Goal: Transaction & Acquisition: Book appointment/travel/reservation

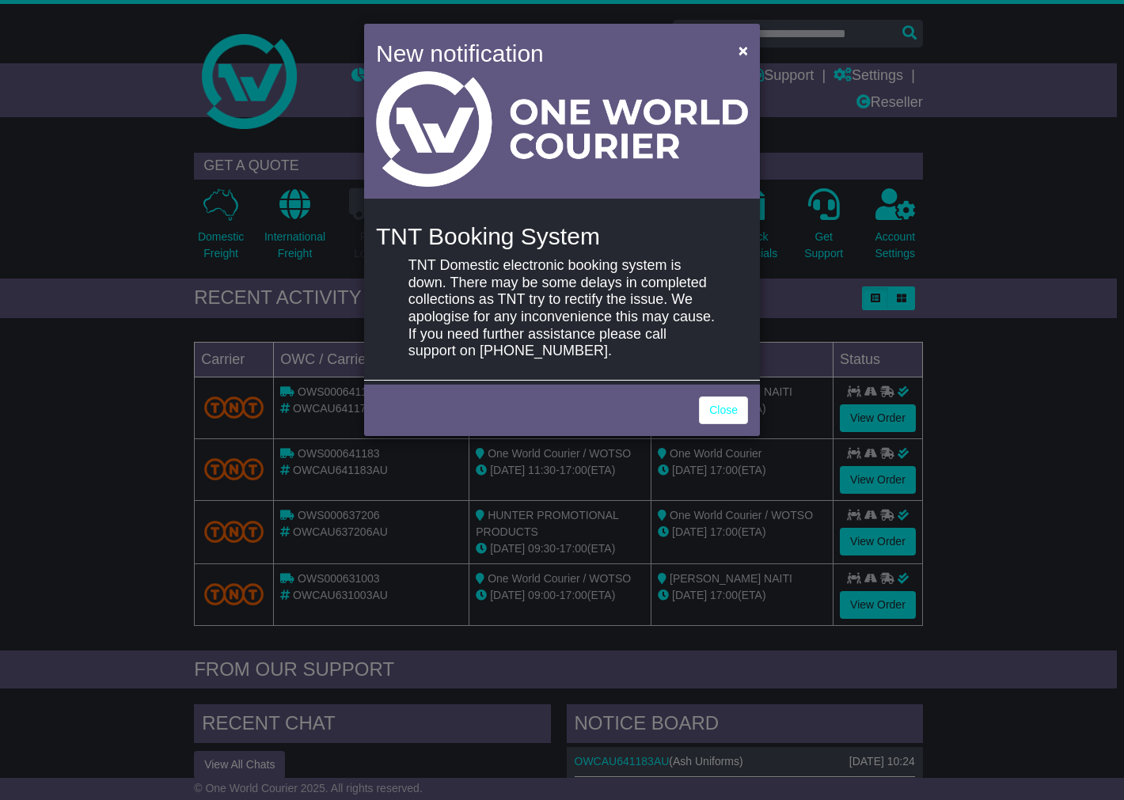
click at [727, 416] on link "Close" at bounding box center [723, 411] width 49 height 28
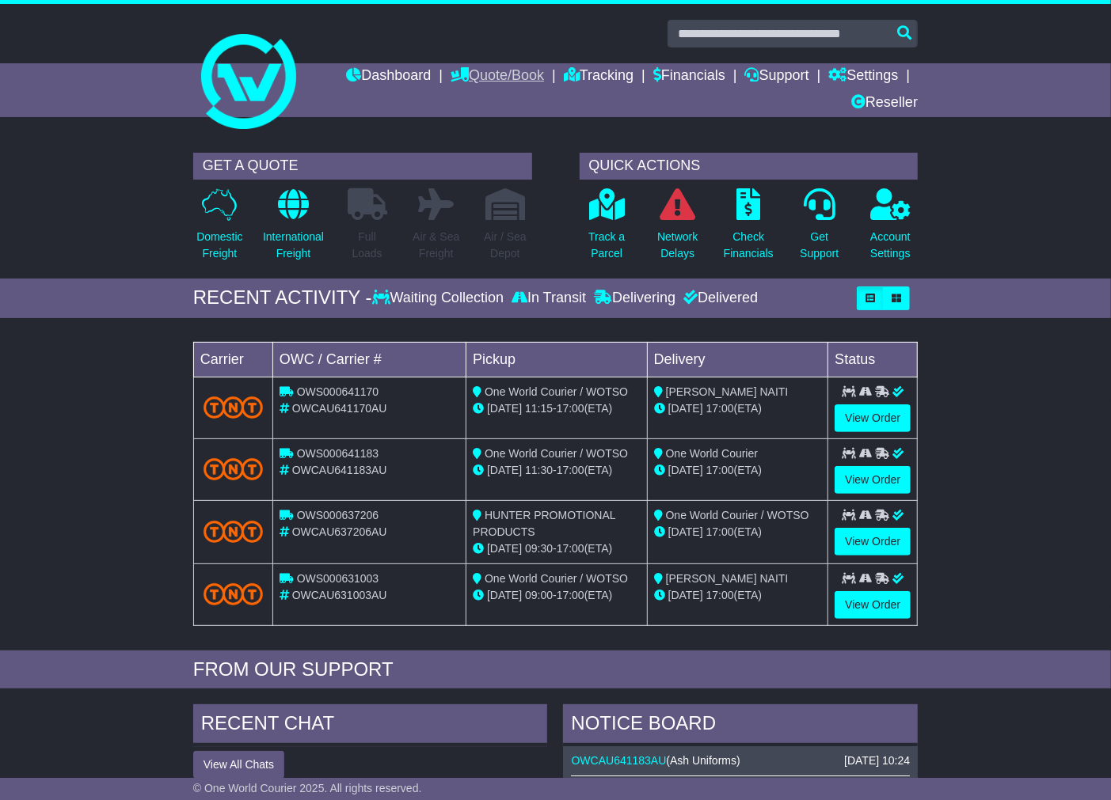
click at [513, 69] on link "Quote/Book" at bounding box center [496, 76] width 93 height 27
click at [465, 98] on link "Domestic" at bounding box center [513, 103] width 125 height 17
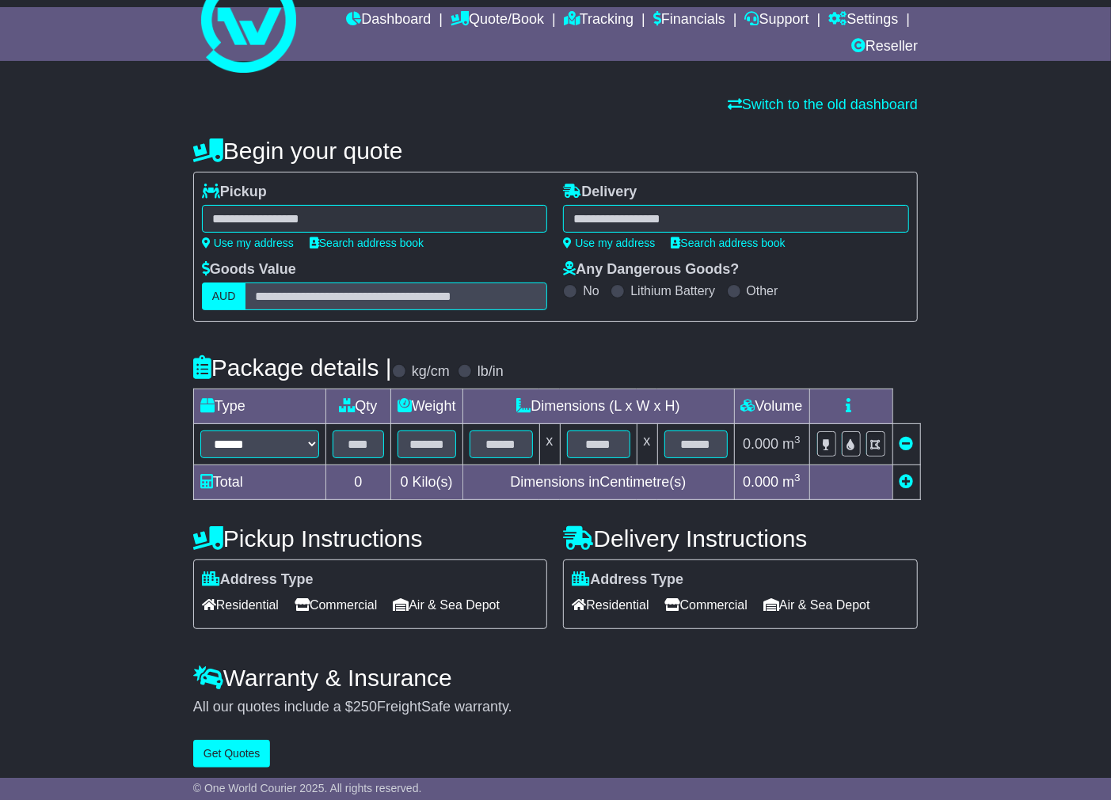
scroll to position [52, 0]
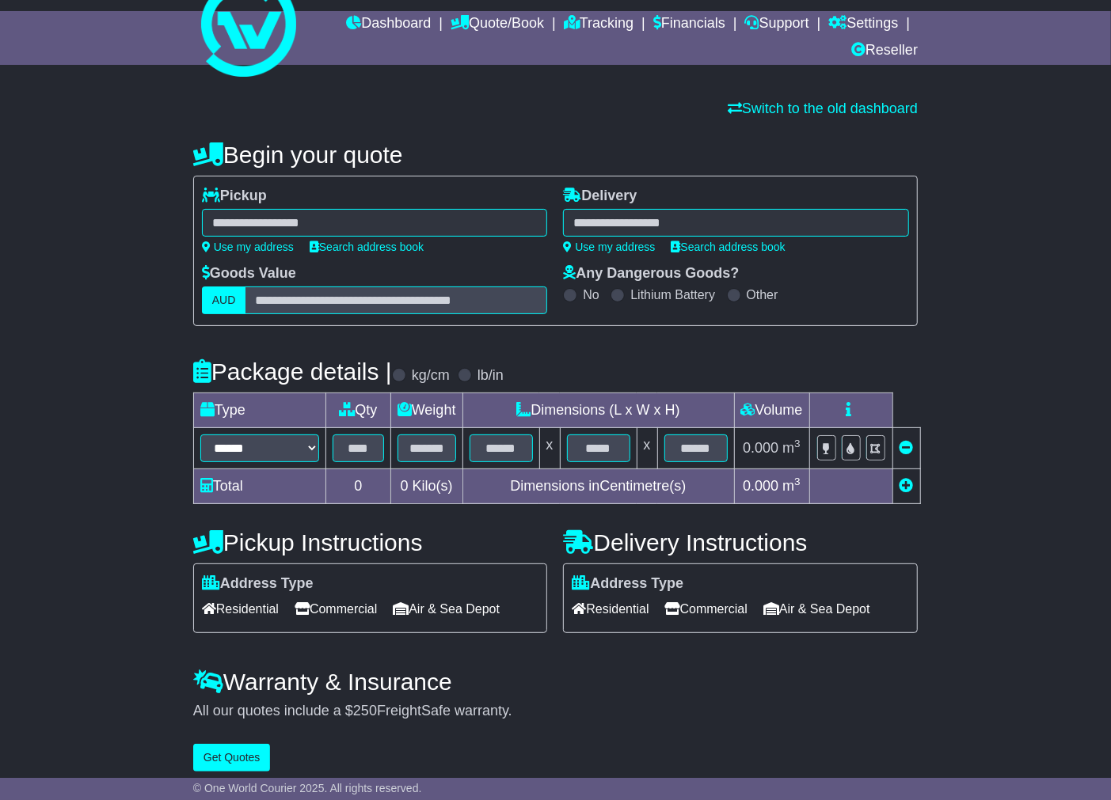
drag, startPoint x: 987, startPoint y: 297, endPoint x: 1007, endPoint y: 303, distance: 20.8
click at [1001, 298] on div "**********" at bounding box center [555, 453] width 1111 height 654
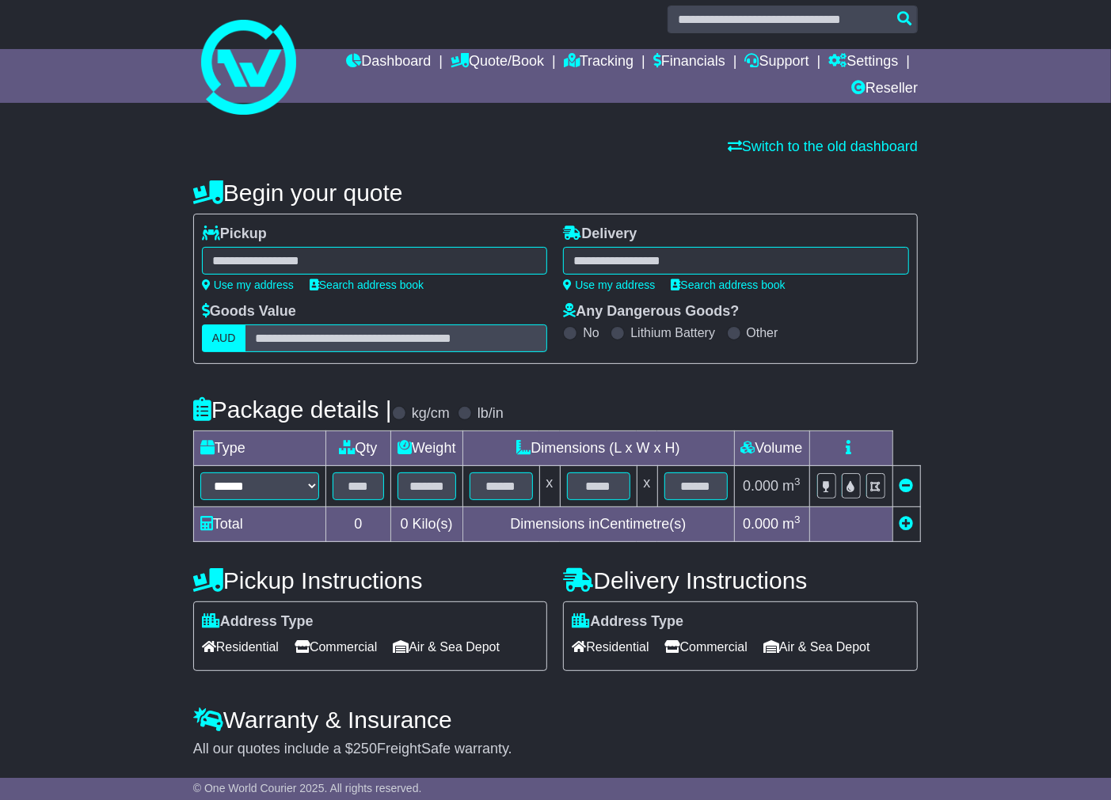
scroll to position [0, 0]
